Goal: Task Accomplishment & Management: Use online tool/utility

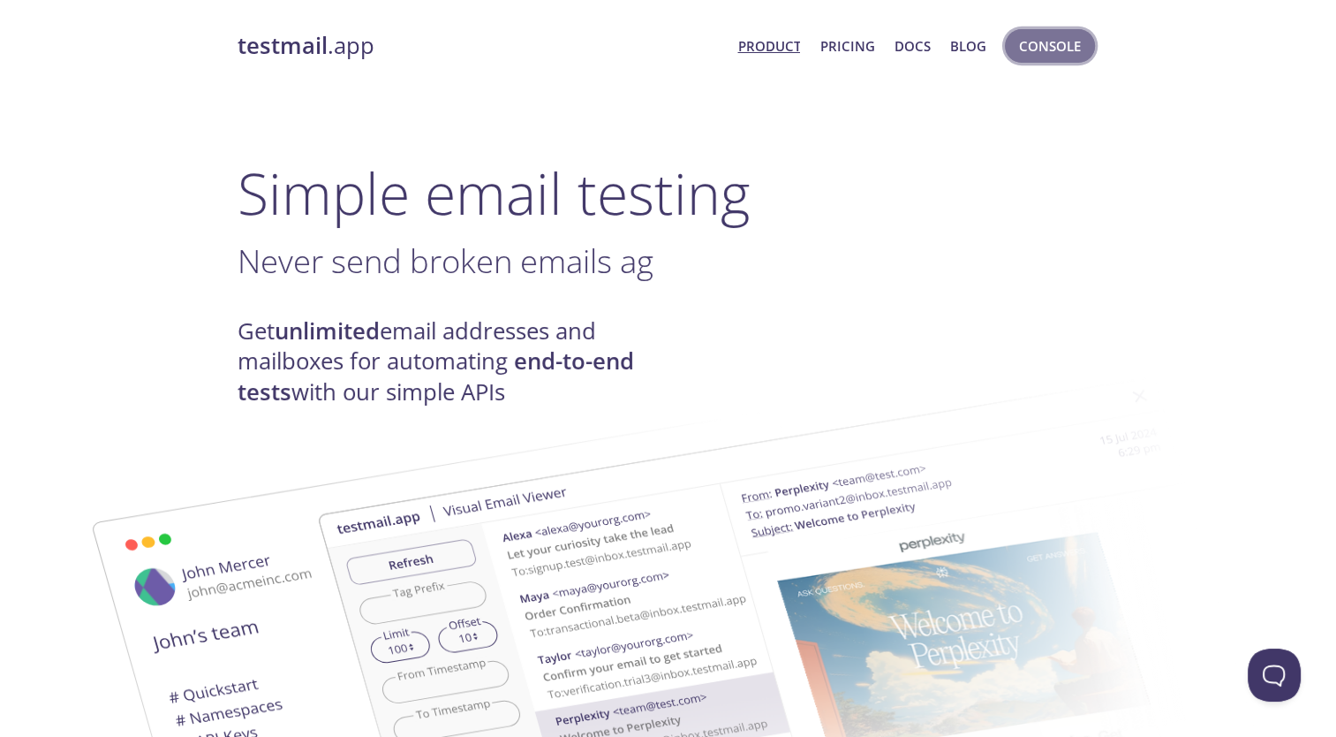
click at [1049, 48] on span "Console" at bounding box center [1050, 45] width 62 height 23
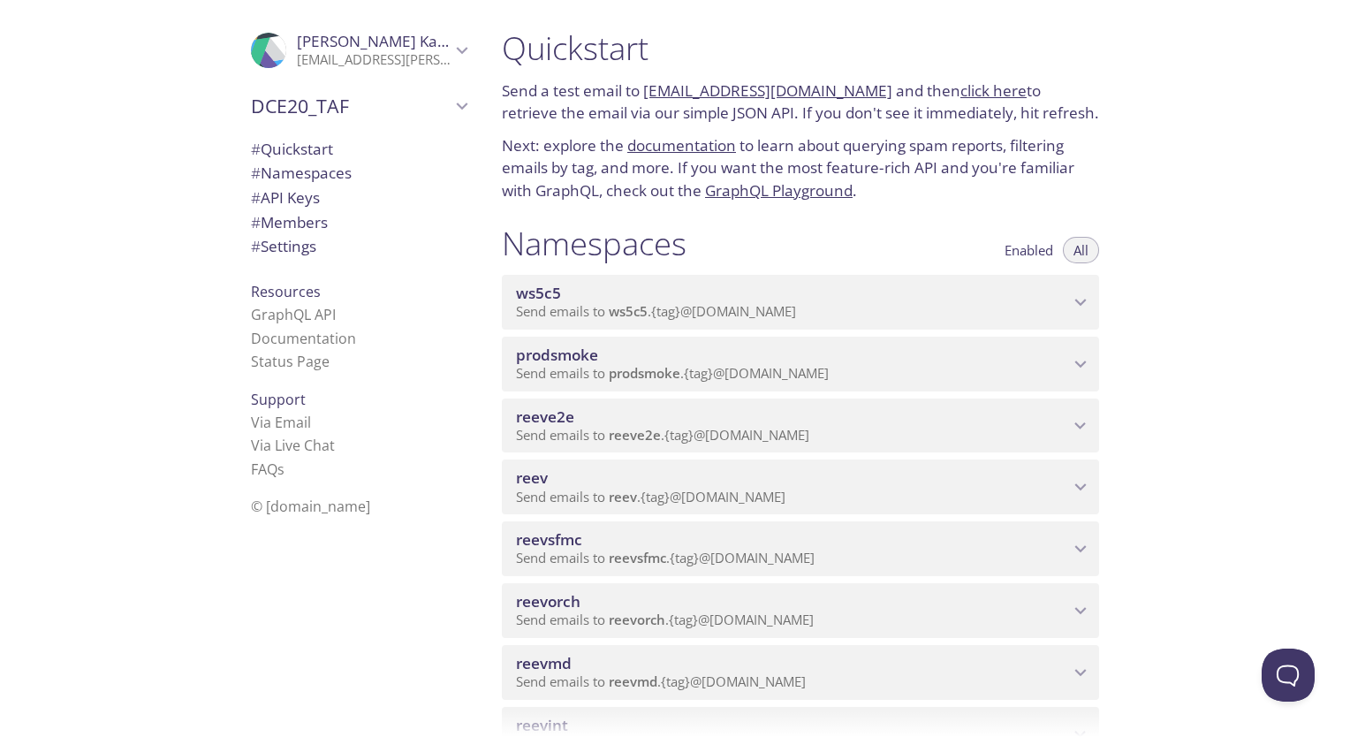
click at [569, 417] on span "reeve2e" at bounding box center [545, 416] width 58 height 20
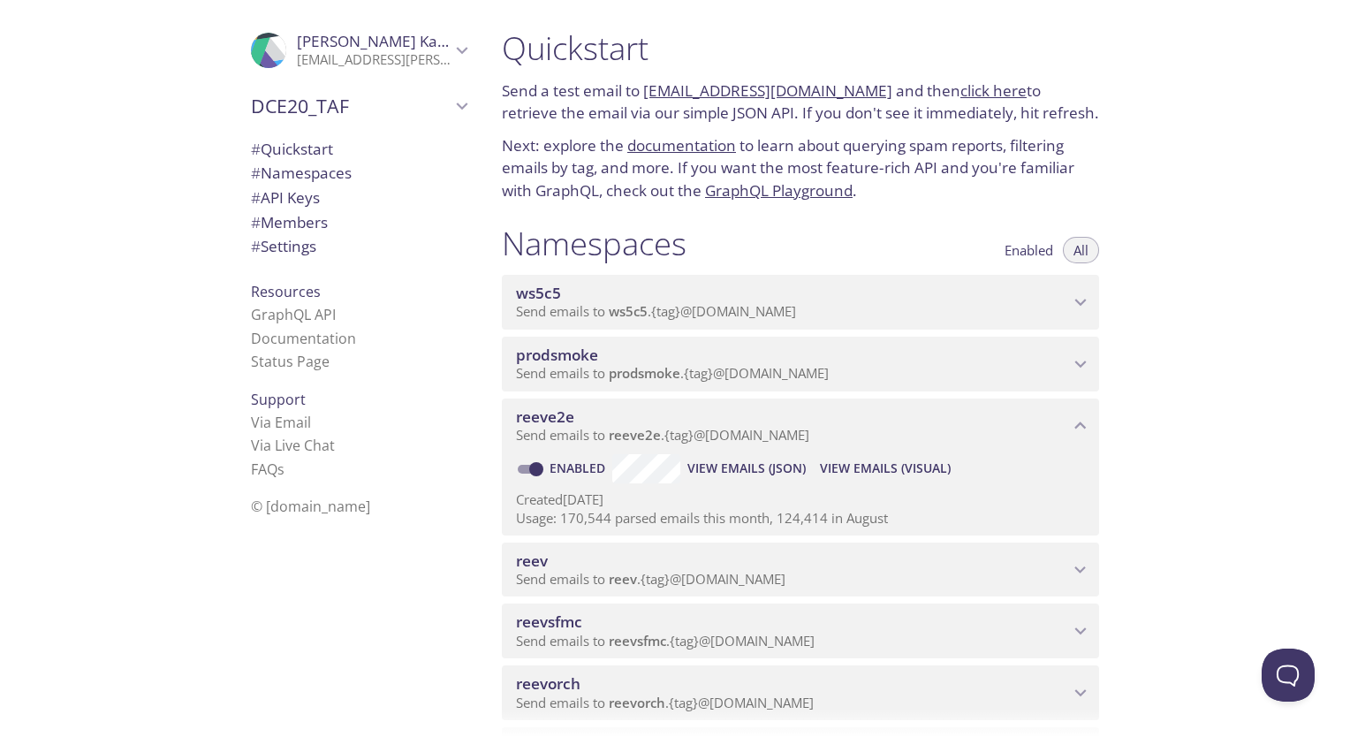
drag, startPoint x: 890, startPoint y: 465, endPoint x: 987, endPoint y: 468, distance: 97.2
click at [987, 468] on div "Enabled View Emails (JSON) View Emails (Visual)" at bounding box center [800, 468] width 569 height 28
click at [928, 473] on span "View Emails (Visual)" at bounding box center [885, 468] width 131 height 21
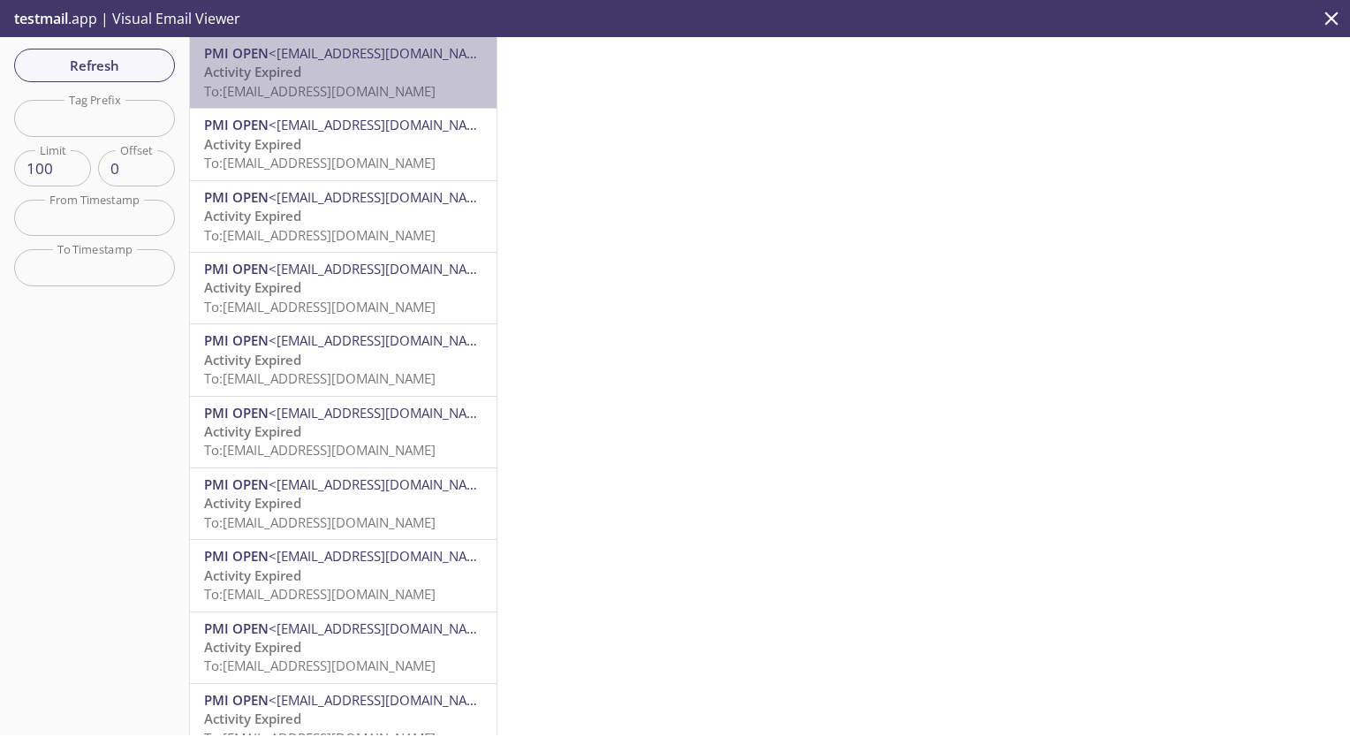
click at [435, 82] on span "To: [EMAIL_ADDRESS][DOMAIN_NAME]" at bounding box center [319, 91] width 231 height 18
